Goal: Task Accomplishment & Management: Use online tool/utility

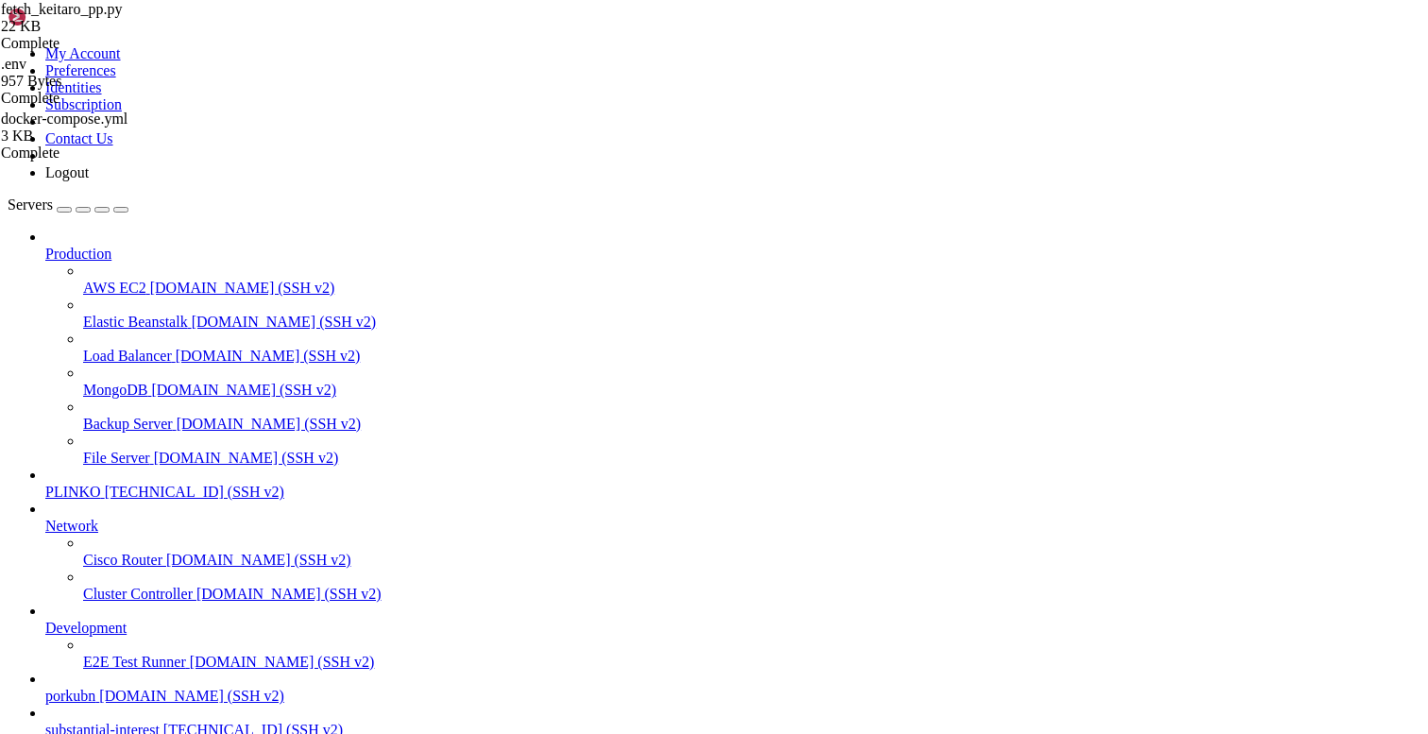
scroll to position [14, 0]
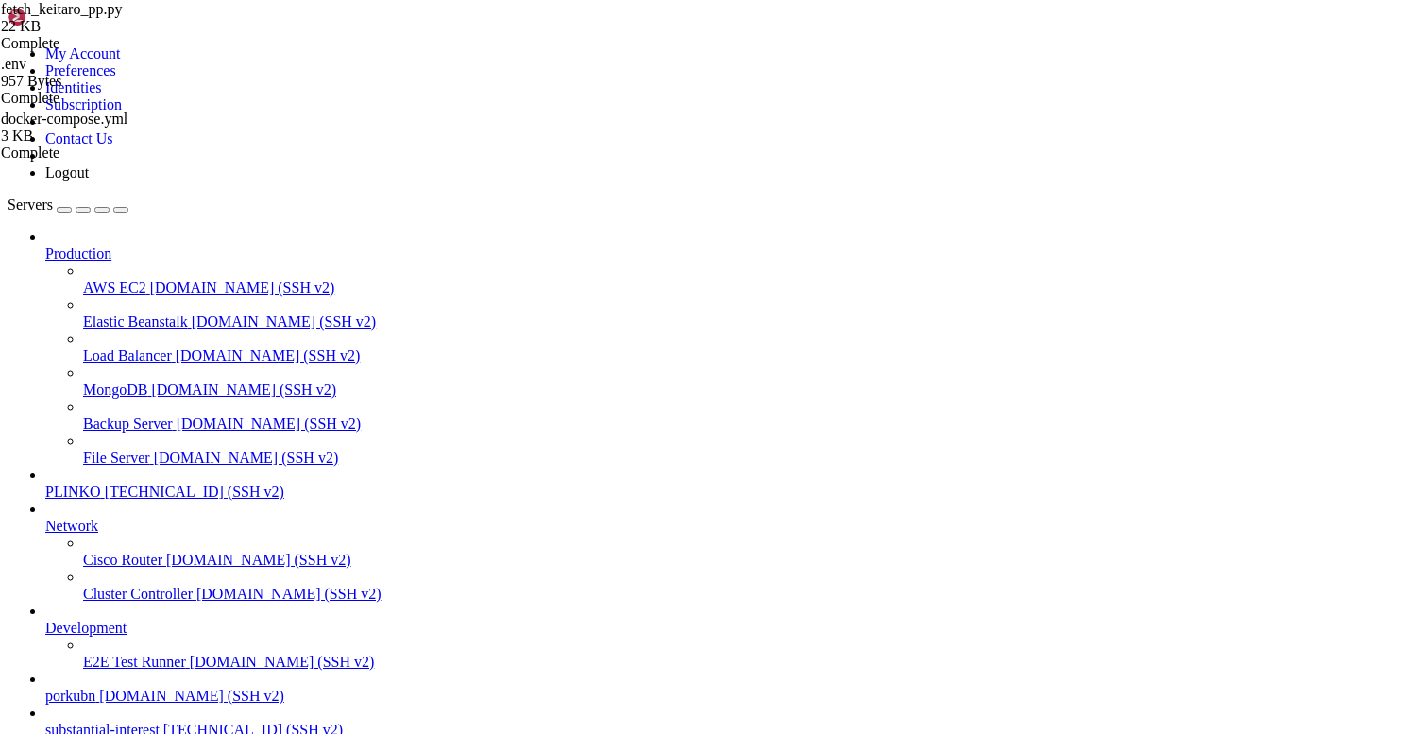
scroll to position [11102, 0]
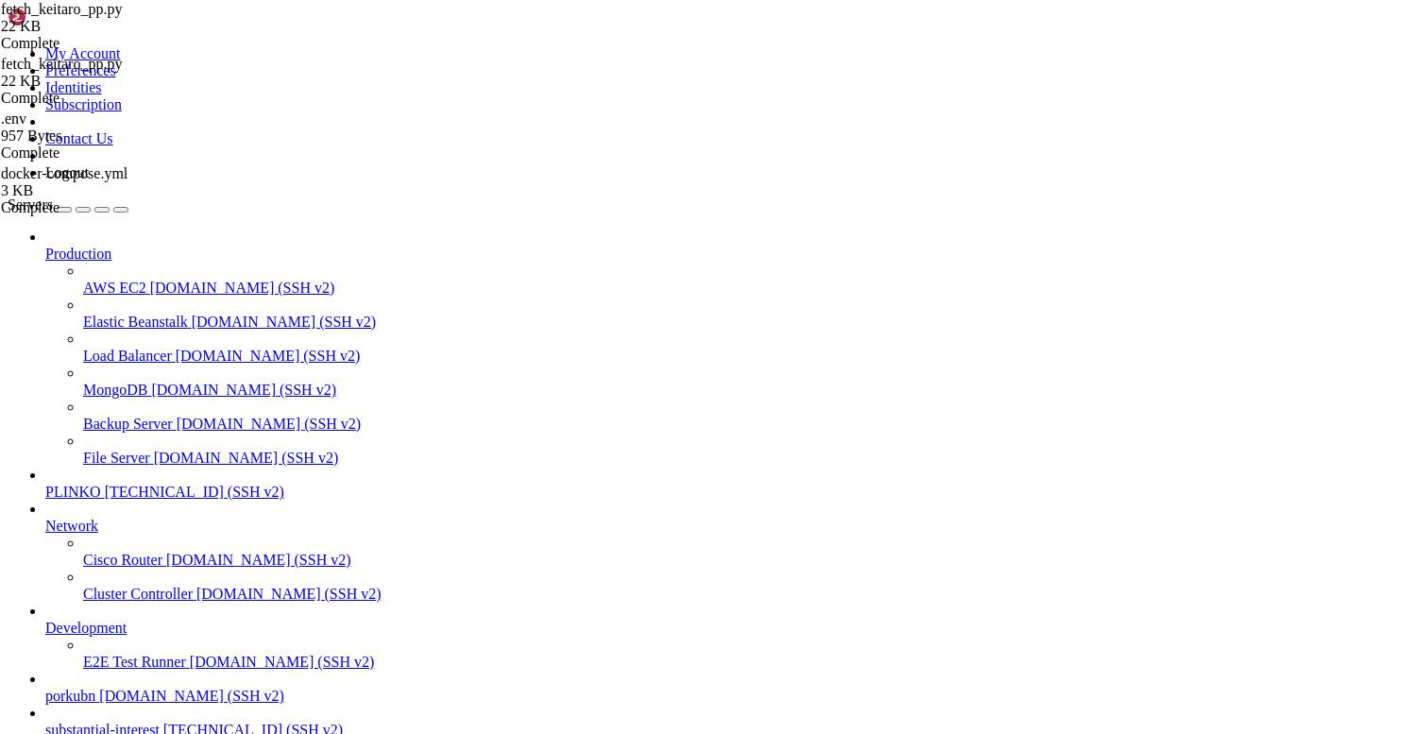
type input "normalize_conversions_to_events"
type textarea "continue"
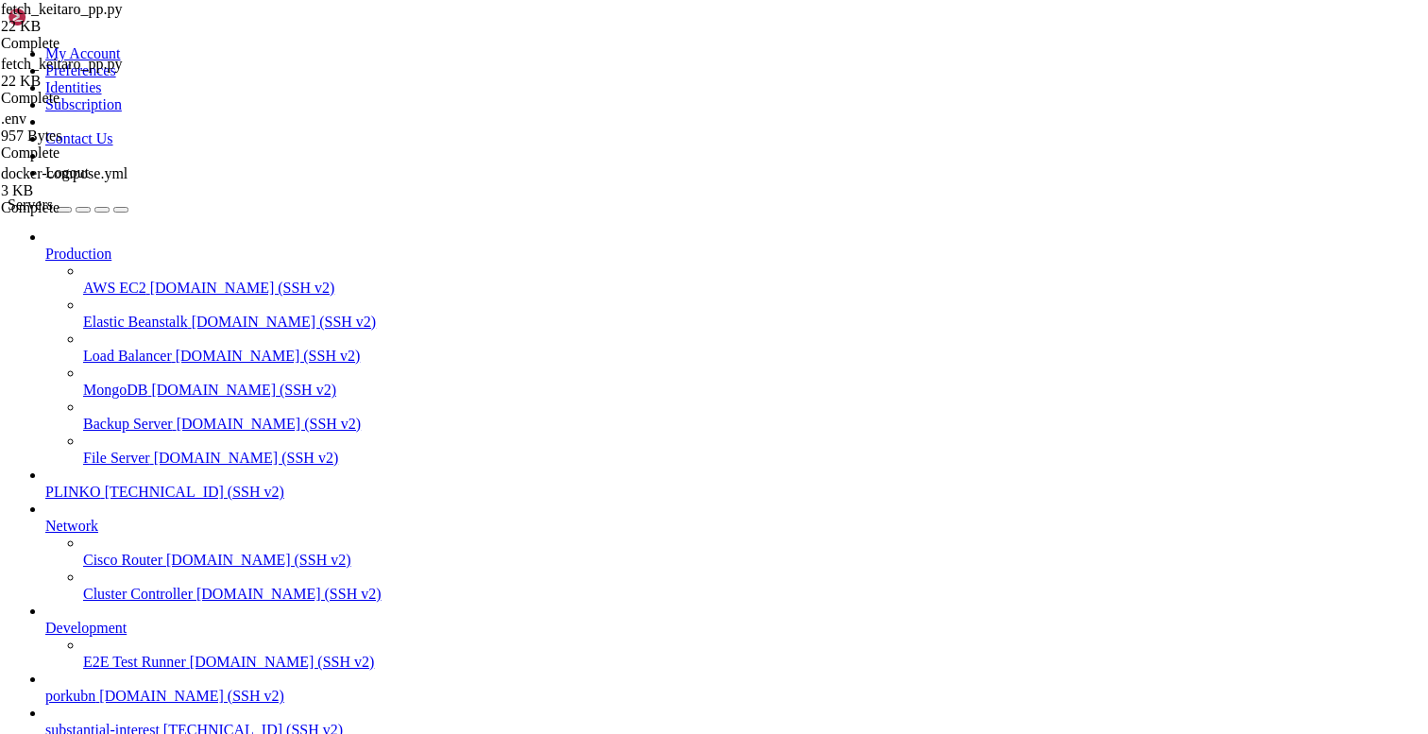
paste input "evtype"
type input "evtype"
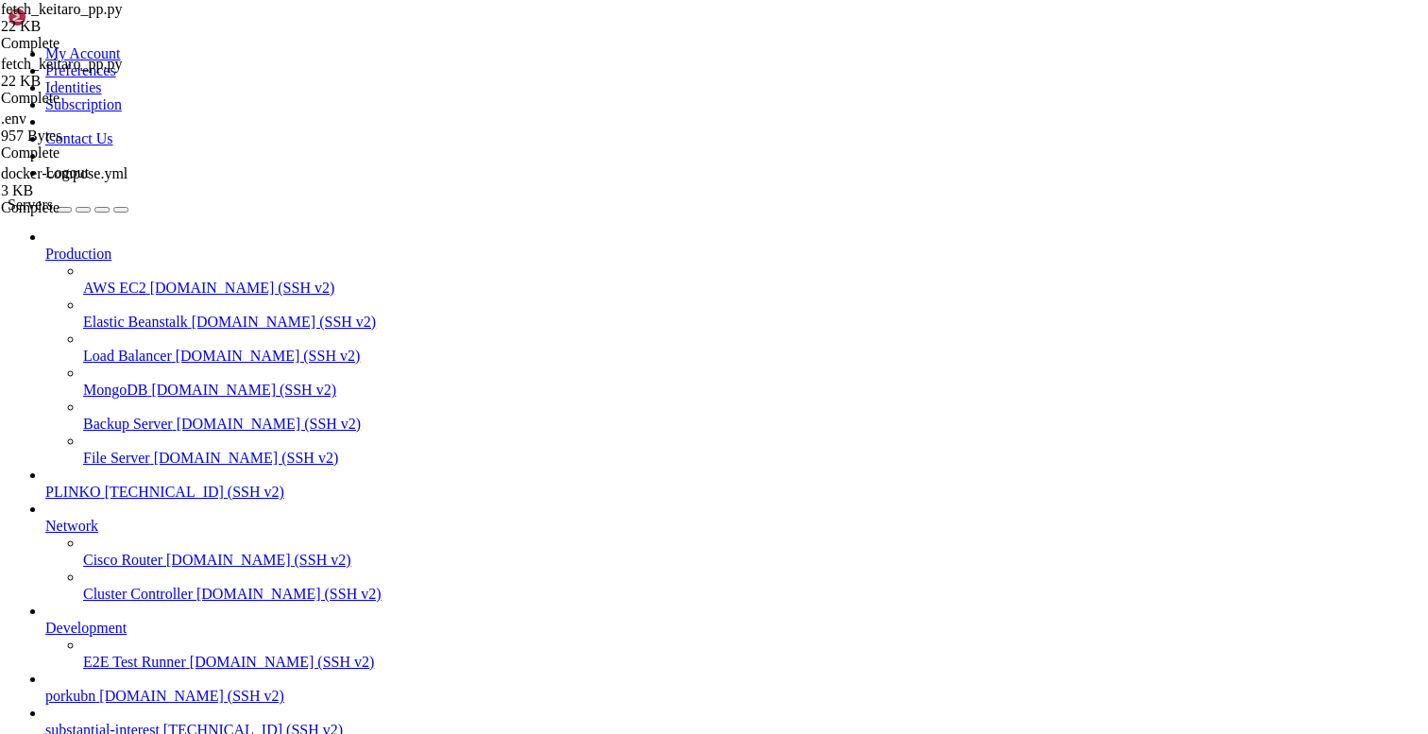
type textarea ""payout_usd": round(revenue, 2) if evtype == "sale" else 0.0,"
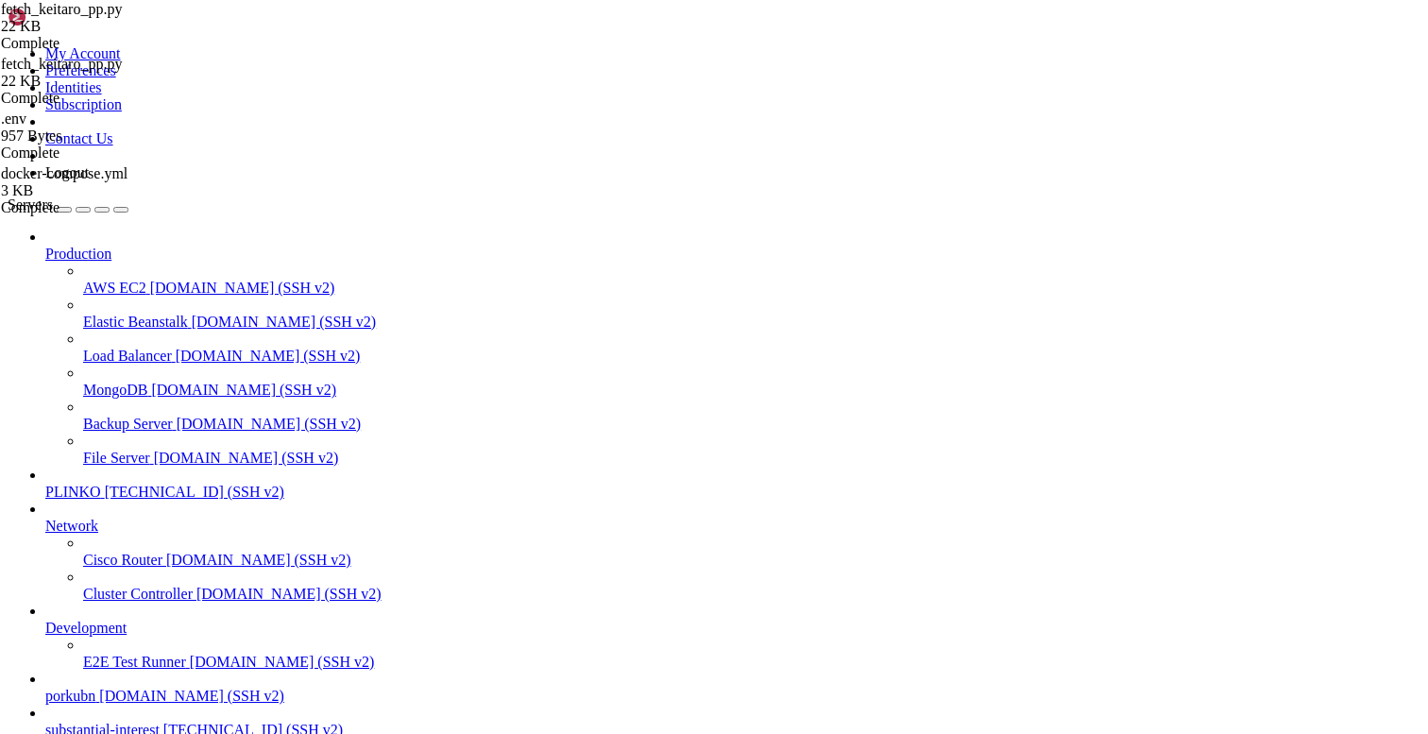
paste input "if evtype == "sale" and sale_ts:"
paste input
paste input "sale_ts = r.get("sale_datetime")"
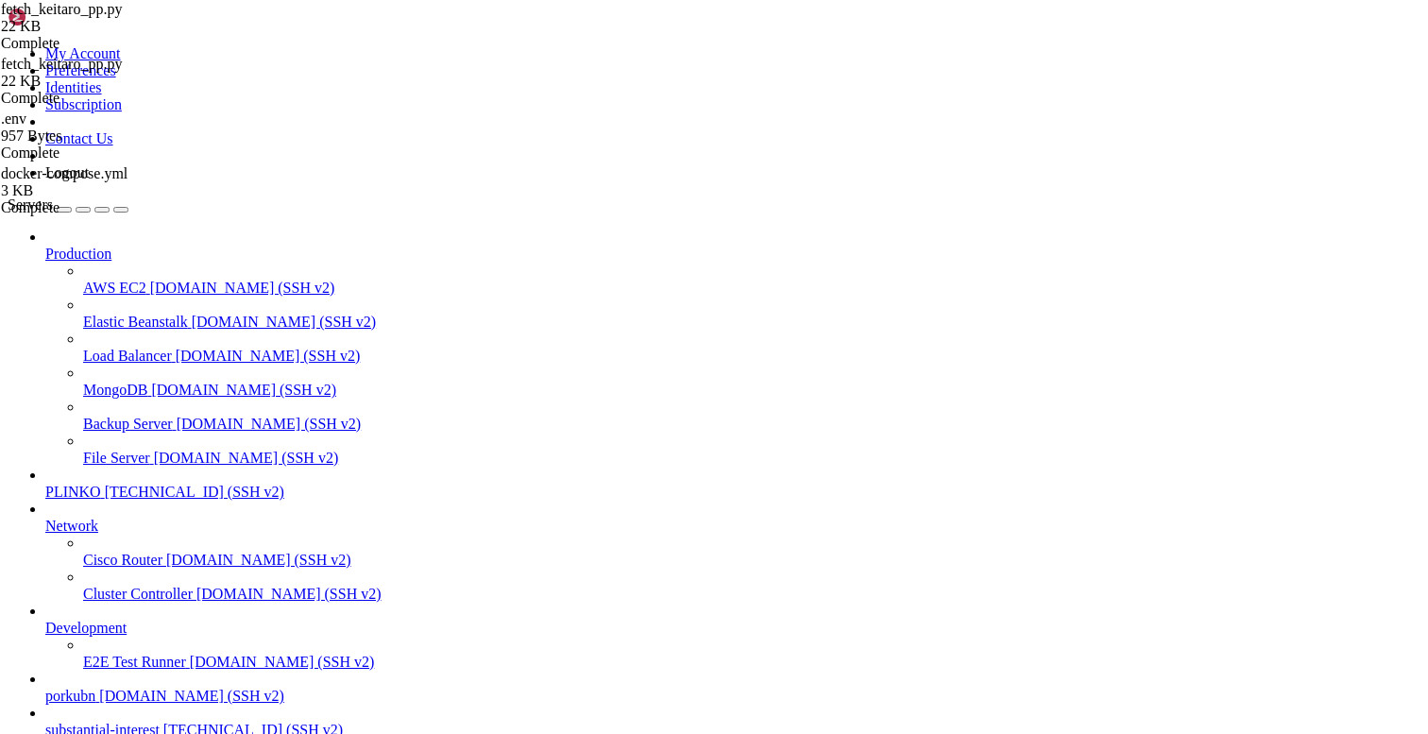
paste input
paste input "conv_ts"
paste input
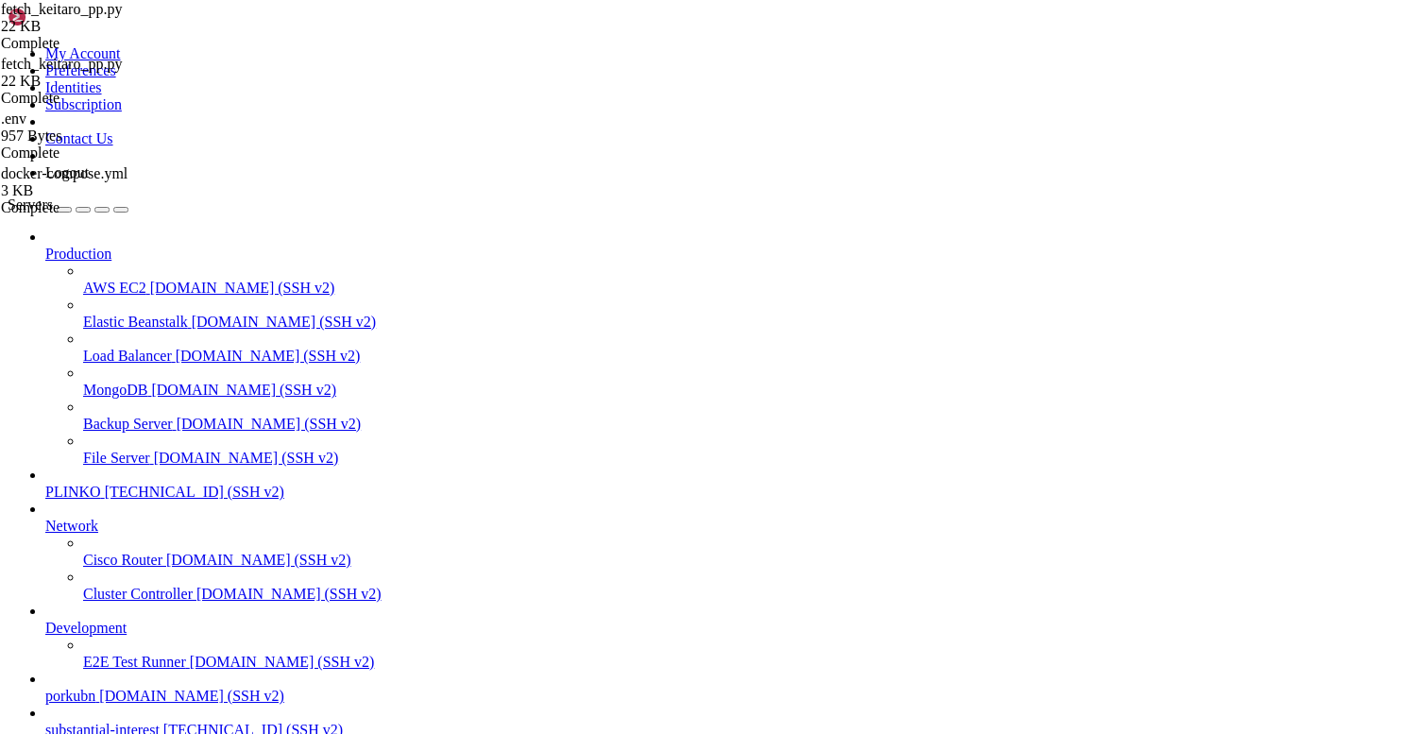
scroll to position [4568, 0]
type input "conv_ts"
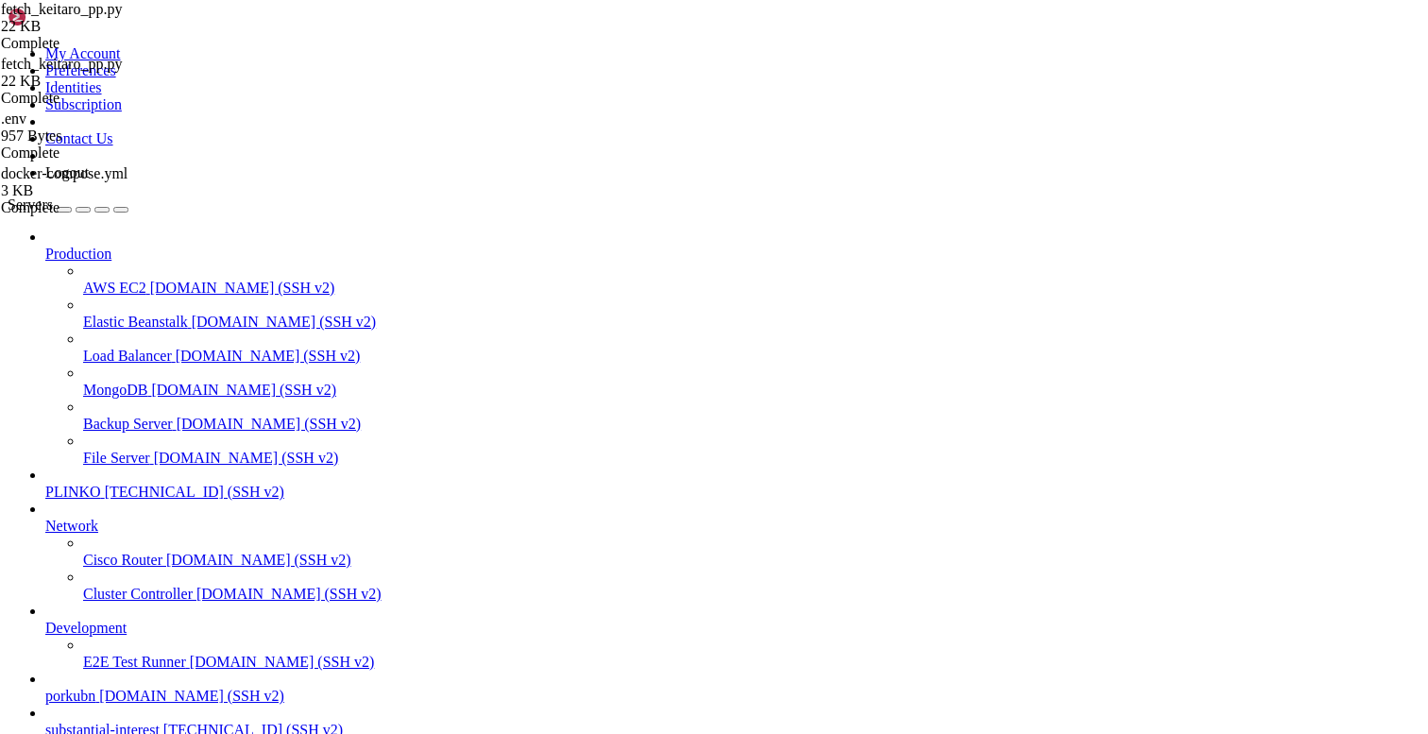
scroll to position [4602, 0]
drag, startPoint x: 347, startPoint y: 357, endPoint x: 680, endPoint y: 360, distance: 332.4
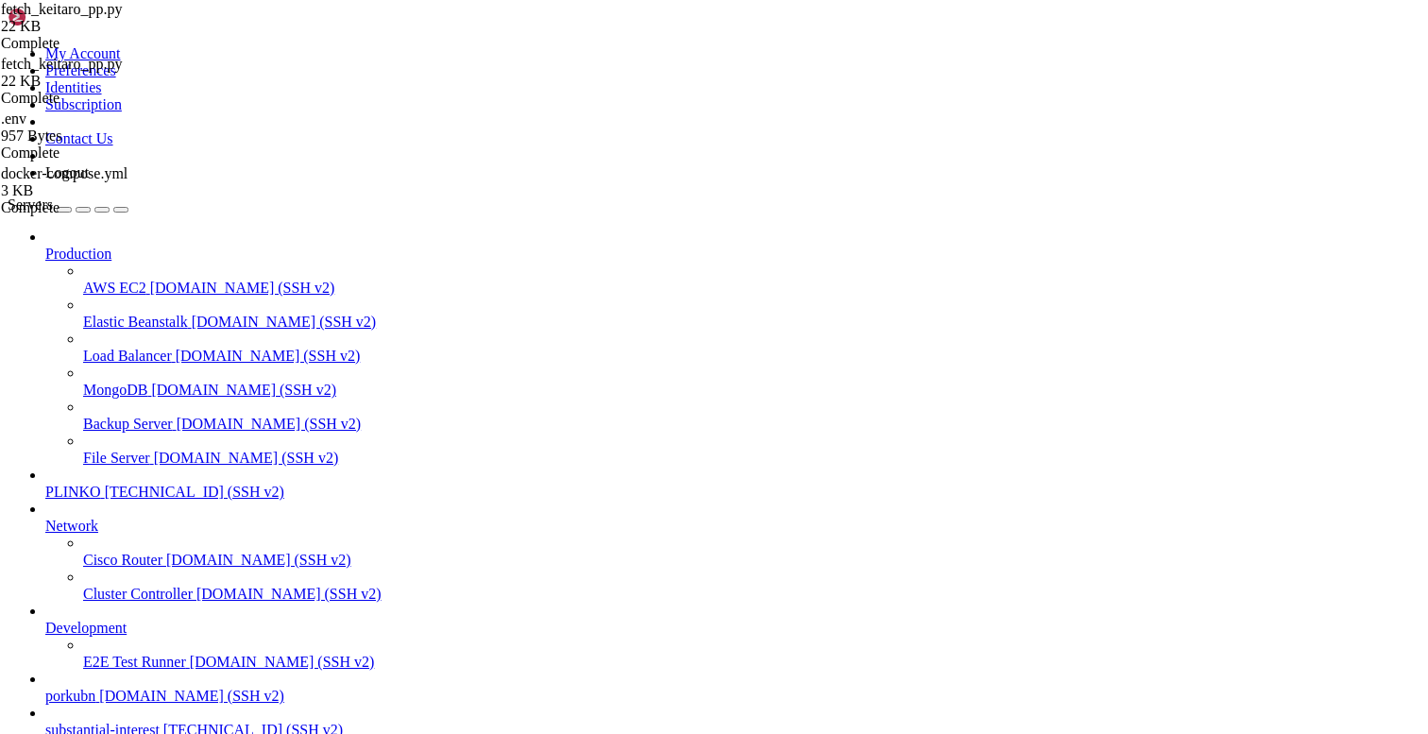
type textarea "gname = (r.get("campaign_group") or r.get("campaign_group_name") or "").strip()"
